Goal: Task Accomplishment & Management: Use online tool/utility

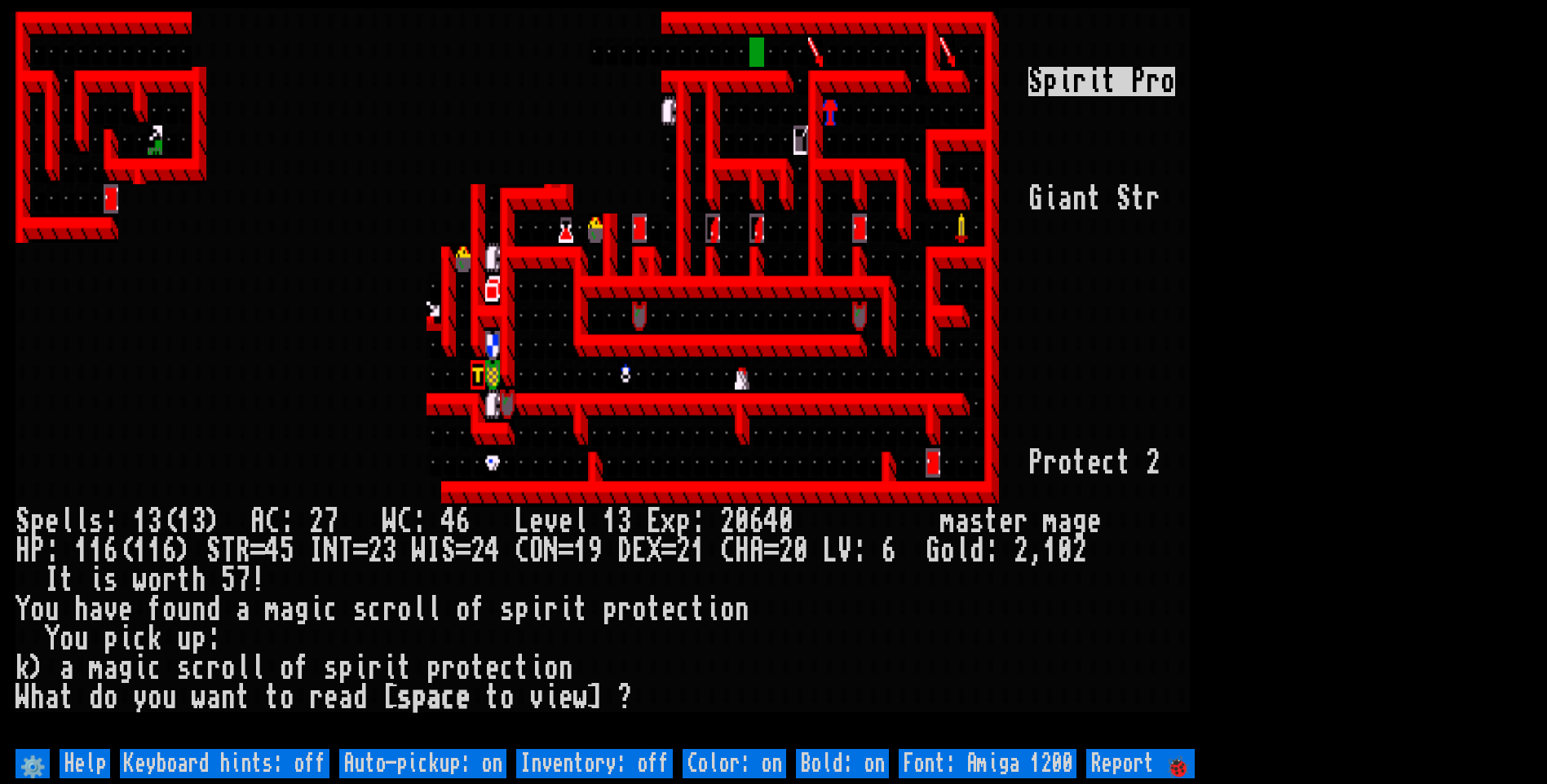
click at [452, 761] on off "Auto-pickup: on" at bounding box center [422, 764] width 167 height 29
type off "Auto-pickup: off"
